Goal: Use online tool/utility: Utilize a website feature to perform a specific function

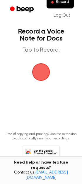
click at [44, 76] on span "button" at bounding box center [41, 72] width 20 height 20
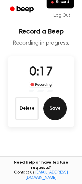
click at [58, 113] on button "Save" at bounding box center [54, 108] width 23 height 23
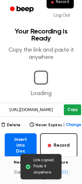
click at [70, 109] on button "Copy" at bounding box center [72, 109] width 17 height 11
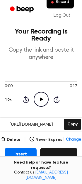
click at [48, 152] on button "Record" at bounding box center [58, 160] width 37 height 25
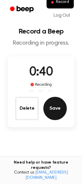
click at [46, 114] on button "Save" at bounding box center [54, 108] width 23 height 23
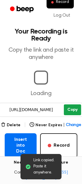
click at [69, 110] on button "Copy" at bounding box center [72, 109] width 17 height 11
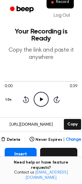
click at [61, 153] on button "Record" at bounding box center [58, 160] width 37 height 25
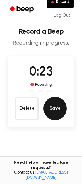
click at [55, 113] on button "Save" at bounding box center [54, 108] width 23 height 23
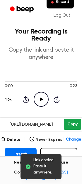
click at [74, 108] on div "0:00 0:23 Your browser does not support the audio element. 1.0x Rewind 5 second…" at bounding box center [41, 93] width 72 height 44
